Goal: Find specific page/section: Find specific page/section

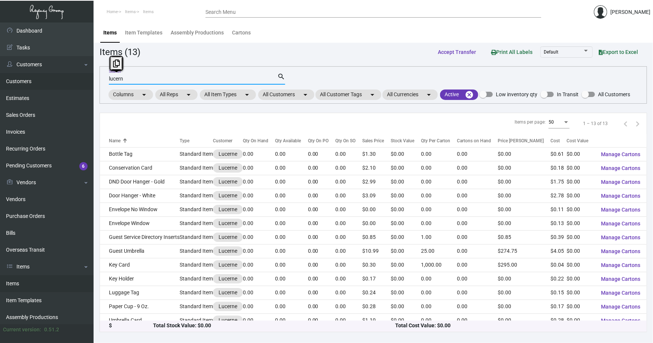
drag, startPoint x: 127, startPoint y: 79, endPoint x: 82, endPoint y: 79, distance: 45.7
click at [84, 80] on div "Dashboard Dashboard Tasks Customers Customers Estimates Sales Orders Invoices R…" at bounding box center [326, 182] width 653 height 320
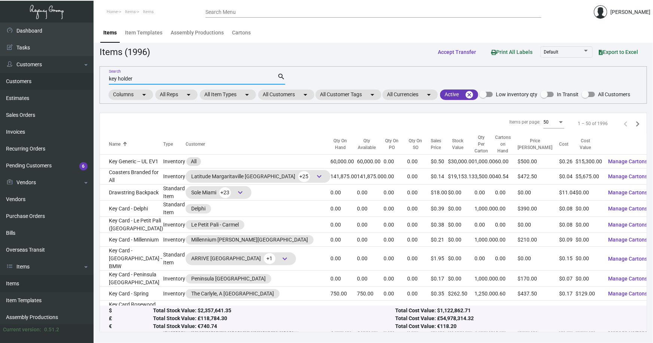
type input "key holder"
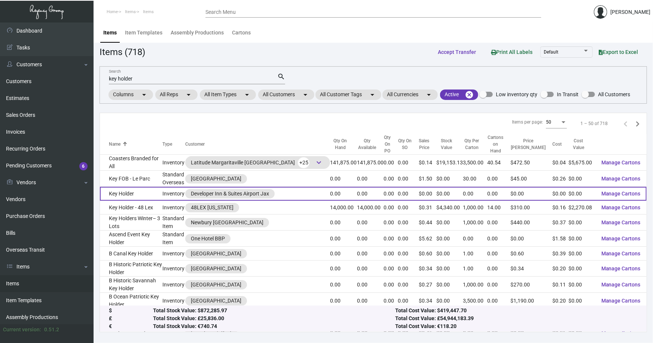
click at [137, 195] on td "Key Holder" at bounding box center [131, 194] width 63 height 14
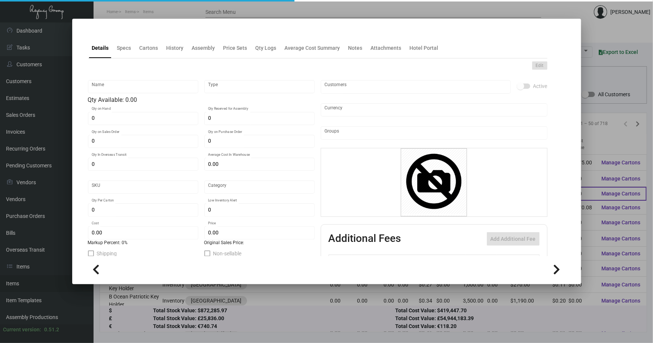
type input "Key Holder"
type input "Inventory"
type input "$ 0.00"
type input "DVLPRMAIN-Key Holder-51-INV"
type input "Standard"
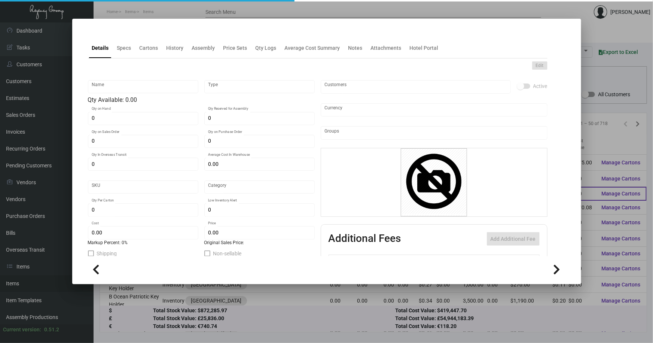
type input "$ 0.00"
checkbox input "true"
type input "United States Dollar $"
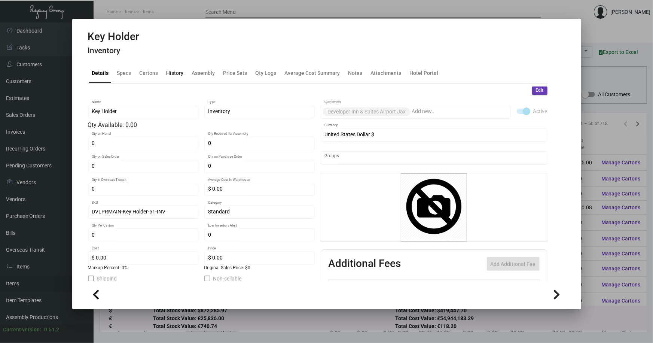
click at [178, 75] on div "History" at bounding box center [175, 73] width 17 height 8
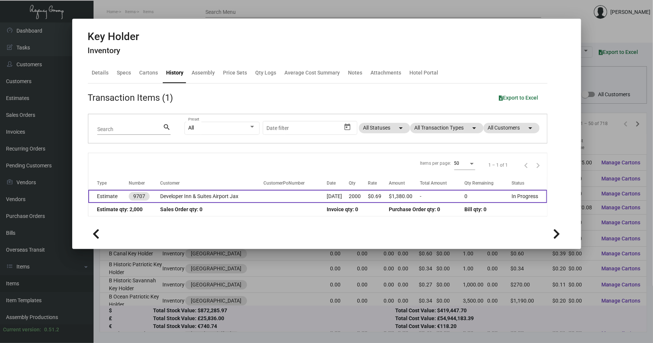
click at [215, 198] on td "Developer Inn & Suites Airport Jax" at bounding box center [211, 196] width 103 height 13
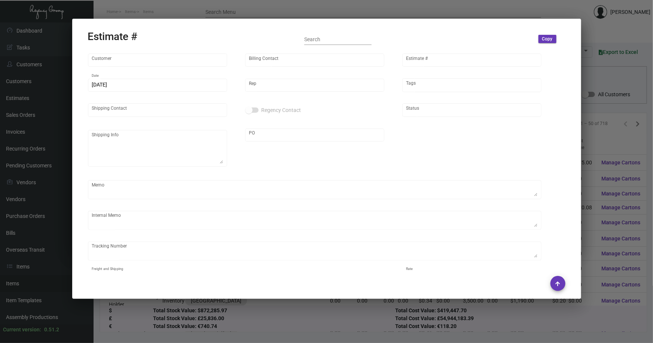
type input "Developer Inn & Suites Airport Jax"
type input "[PERSON_NAME]"
type input "9707"
type input "[DATE]"
type input "[PERSON_NAME]"
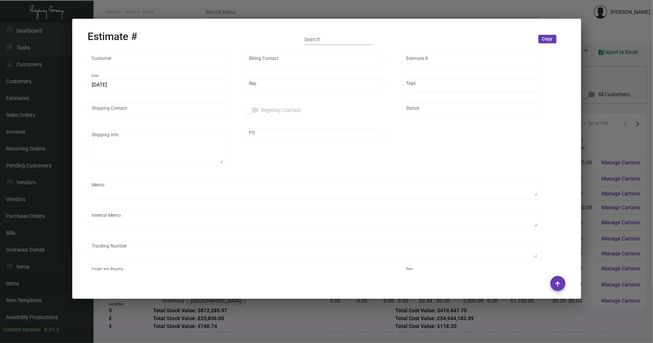
type input "[PERSON_NAME]"
type input "United States Dollar $"
type input "$ 0.00"
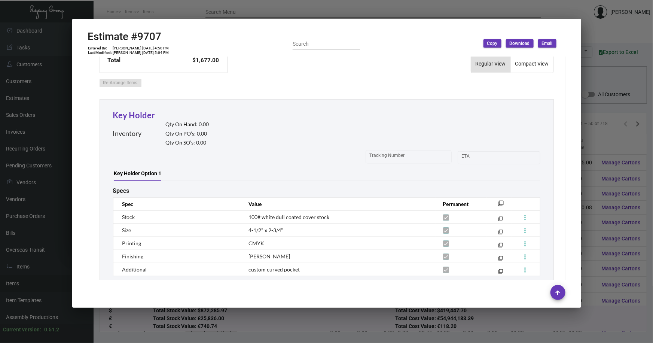
scroll to position [374, 0]
click at [590, 141] on div at bounding box center [326, 171] width 653 height 343
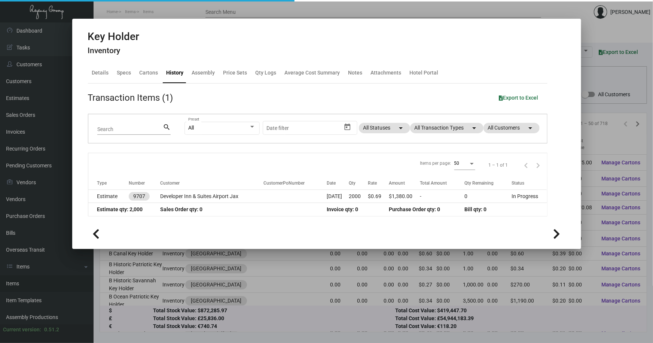
click at [590, 141] on div at bounding box center [326, 171] width 653 height 343
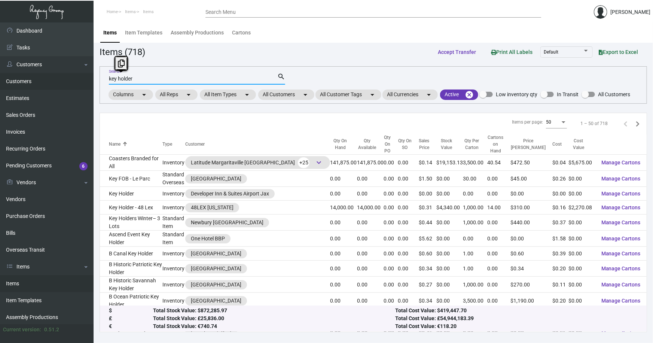
drag, startPoint x: 137, startPoint y: 78, endPoint x: 28, endPoint y: 76, distance: 109.3
click at [28, 76] on div "Dashboard Dashboard Tasks Customers Customers Estimates Sales Orders Invoices R…" at bounding box center [326, 182] width 653 height 320
click at [140, 81] on input "key holder" at bounding box center [193, 79] width 168 height 6
